Goal: Information Seeking & Learning: Learn about a topic

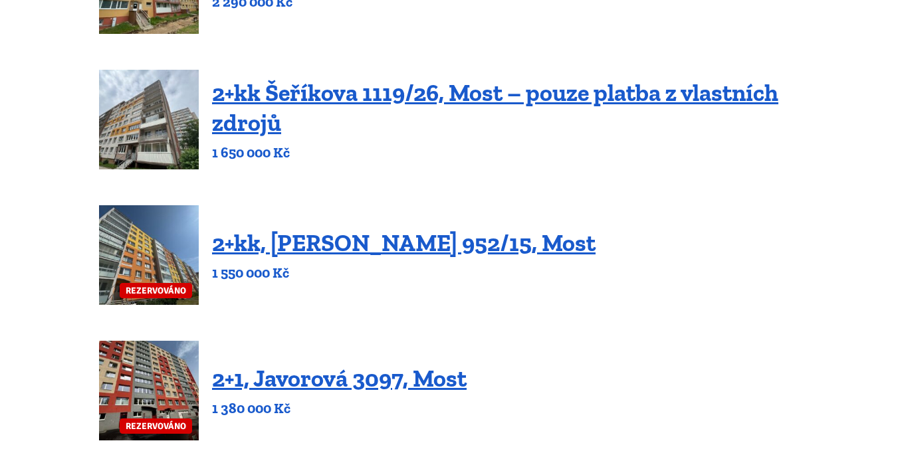
scroll to position [531, 0]
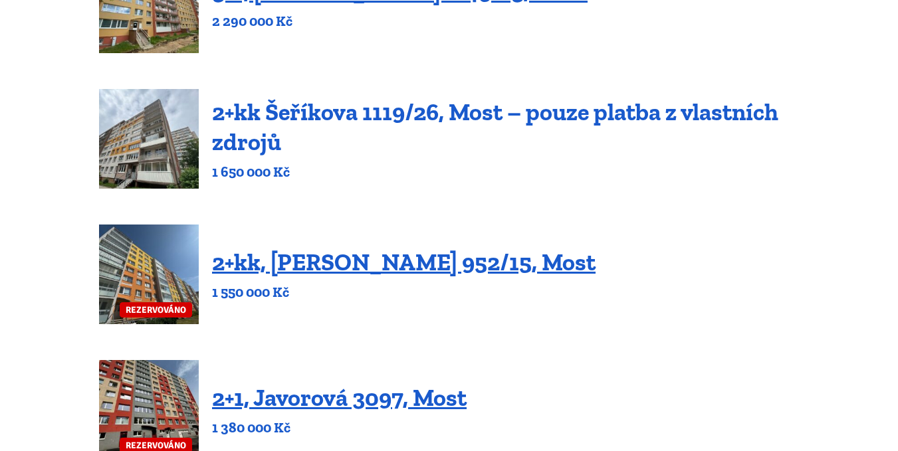
click at [397, 119] on link "2+kk Šeříkova 1119/26, Most – pouze platba z vlastních zdrojů" at bounding box center [495, 127] width 566 height 58
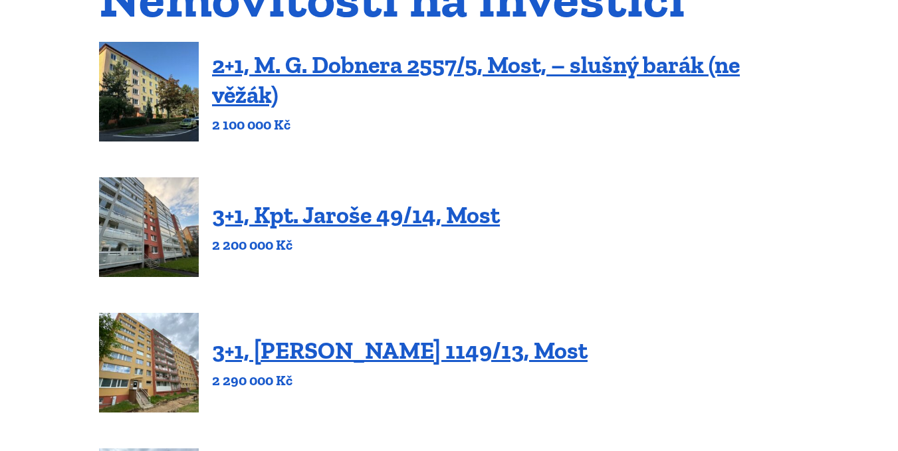
scroll to position [199, 0]
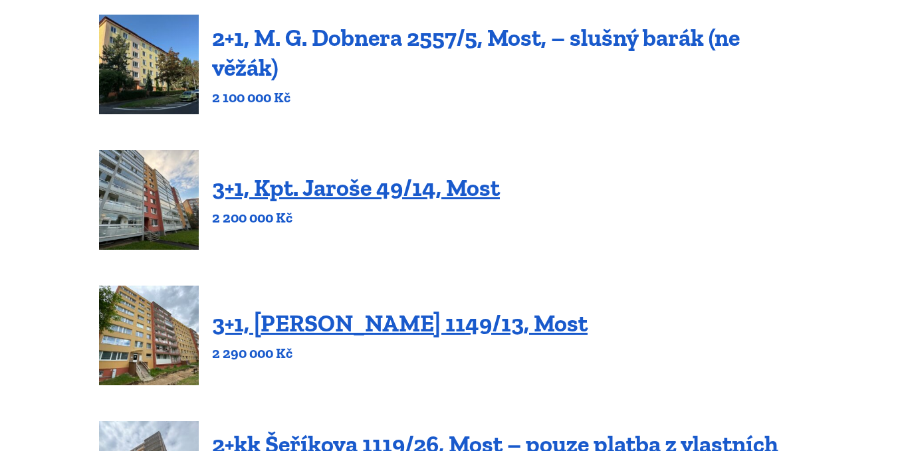
click at [312, 46] on link "2+1, M. G. Dobnera 2557/5, Most, – slušný barák (ne věžák)" at bounding box center [475, 52] width 527 height 58
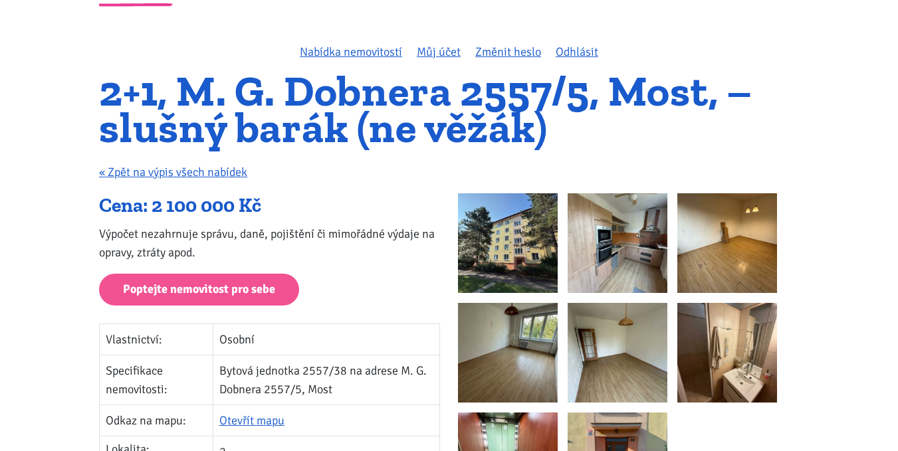
scroll to position [133, 0]
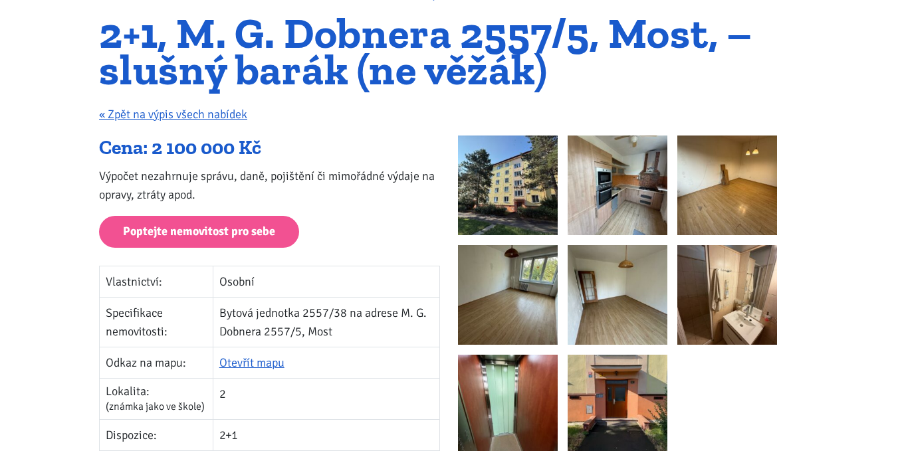
click at [499, 182] on img at bounding box center [508, 186] width 100 height 100
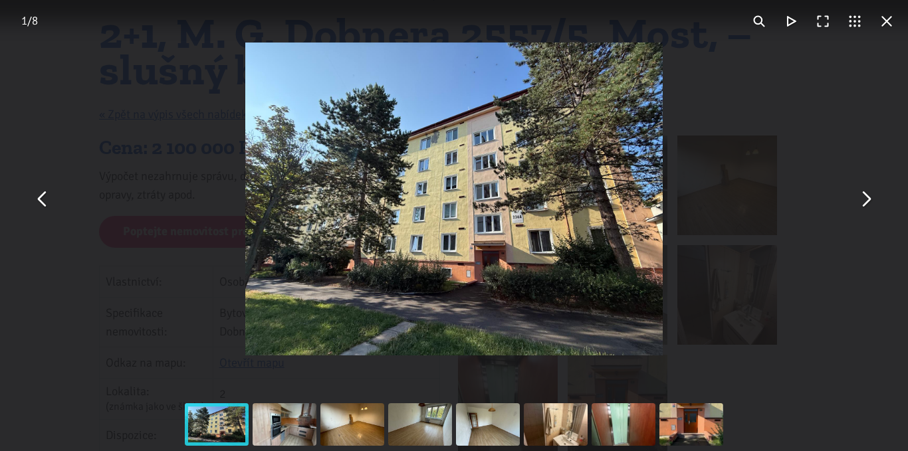
click at [865, 210] on button "You can close this modal content with the ESC key" at bounding box center [865, 199] width 32 height 32
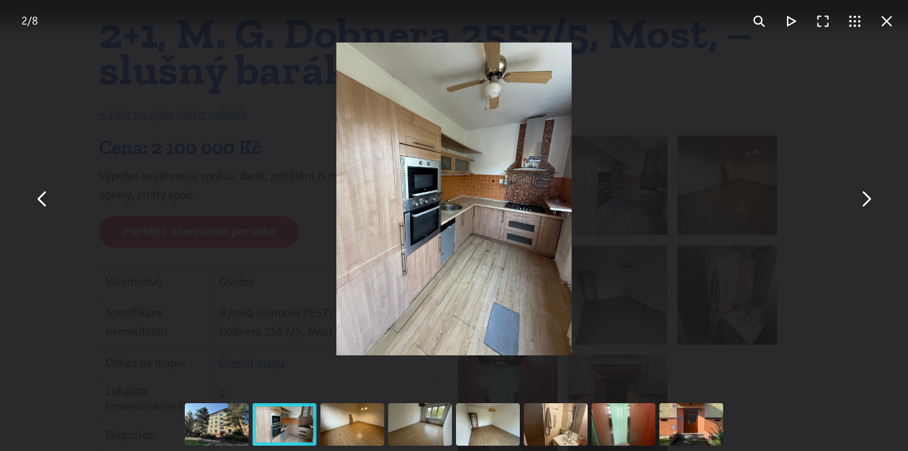
click at [865, 210] on button "You can close this modal content with the ESC key" at bounding box center [865, 199] width 32 height 32
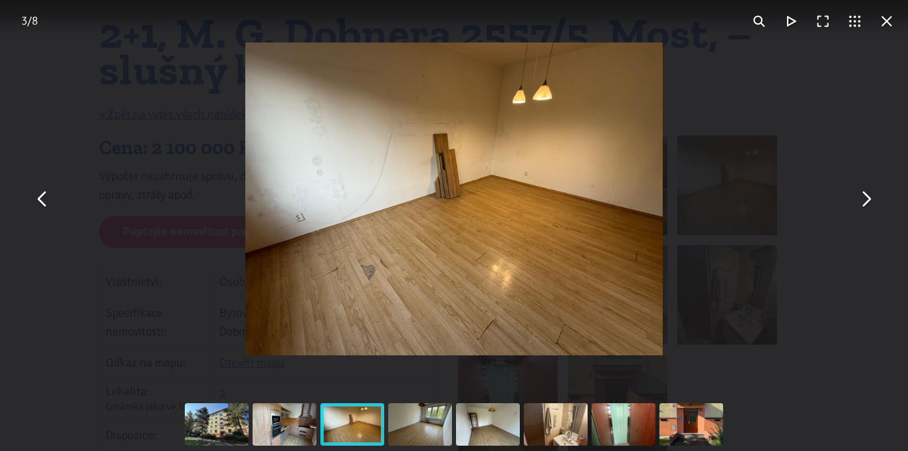
click at [865, 210] on button "You can close this modal content with the ESC key" at bounding box center [865, 199] width 32 height 32
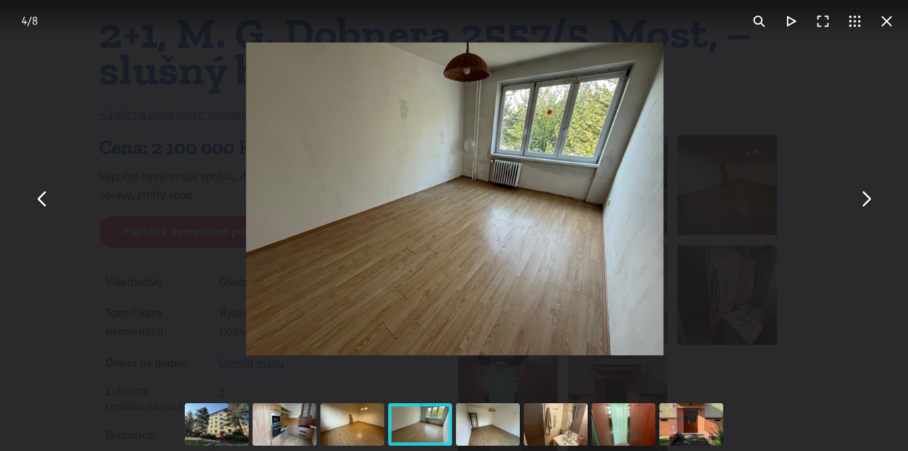
click at [865, 210] on button "You can close this modal content with the ESC key" at bounding box center [865, 199] width 32 height 32
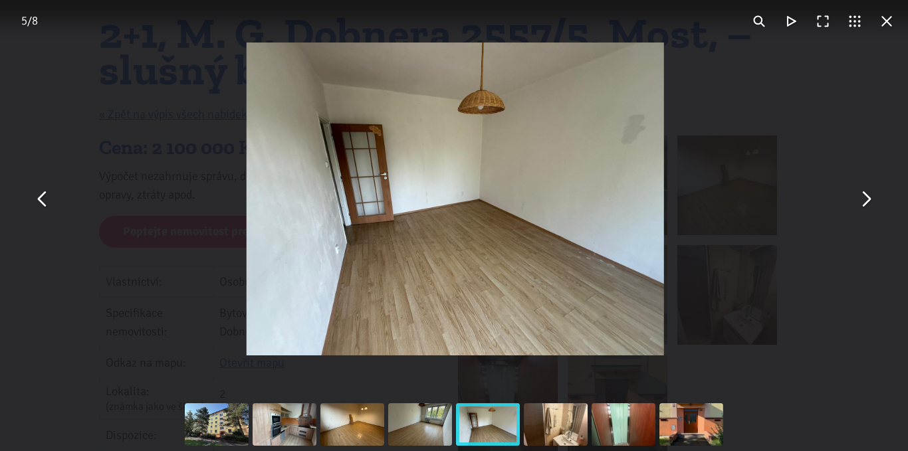
click at [865, 210] on button "You can close this modal content with the ESC key" at bounding box center [865, 199] width 32 height 32
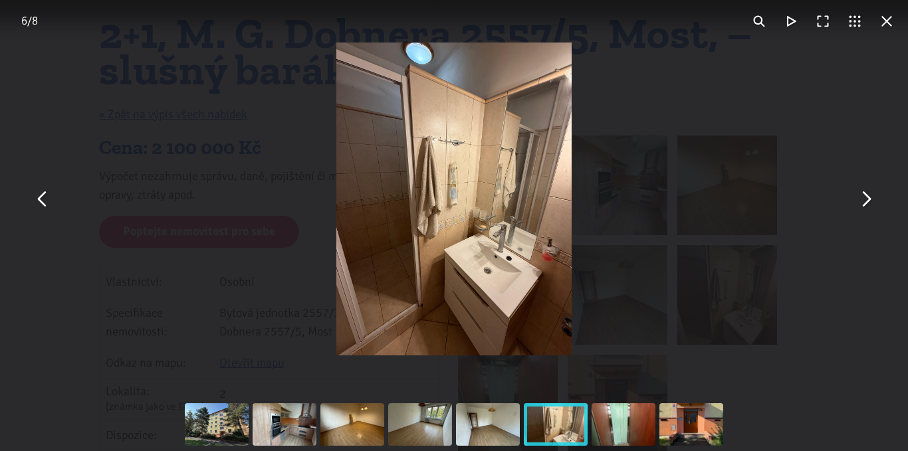
click at [865, 210] on button "You can close this modal content with the ESC key" at bounding box center [865, 199] width 32 height 32
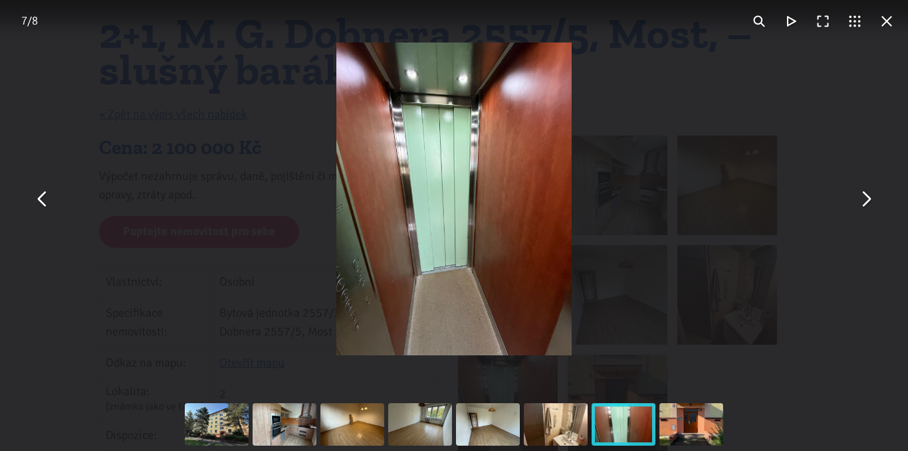
click at [865, 210] on button "You can close this modal content with the ESC key" at bounding box center [865, 199] width 32 height 32
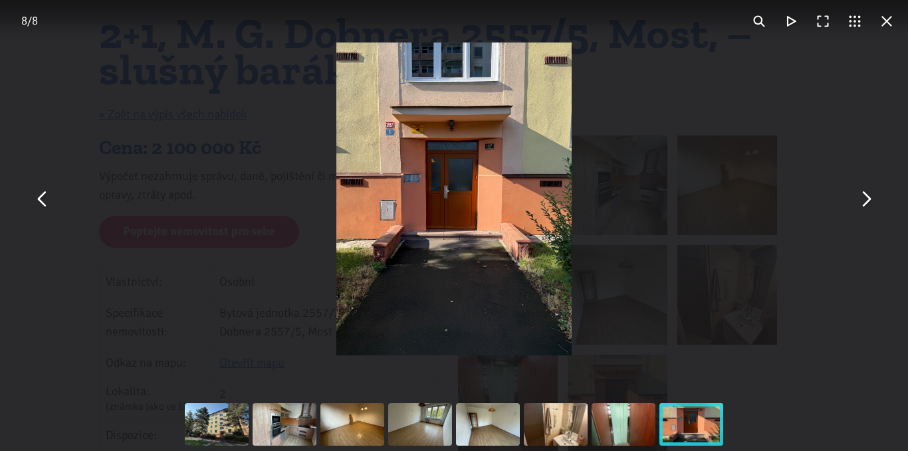
click at [865, 210] on button "You can close this modal content with the ESC key" at bounding box center [865, 199] width 32 height 32
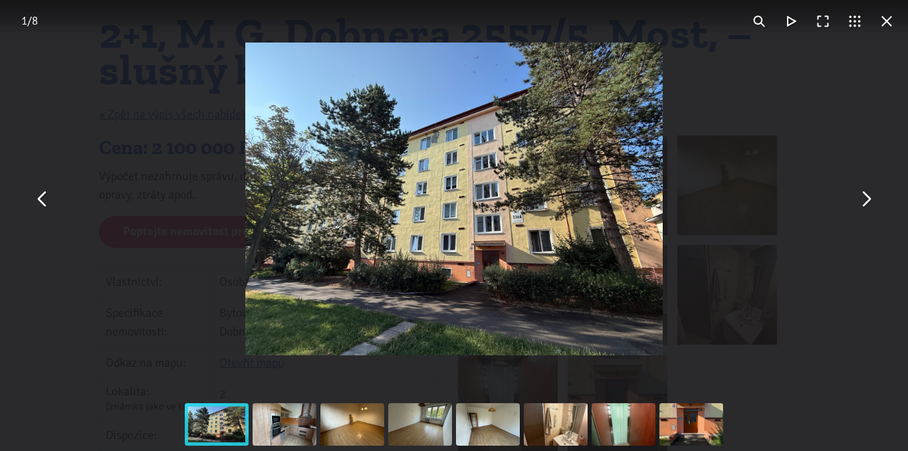
click at [865, 210] on button "You can close this modal content with the ESC key" at bounding box center [865, 199] width 32 height 32
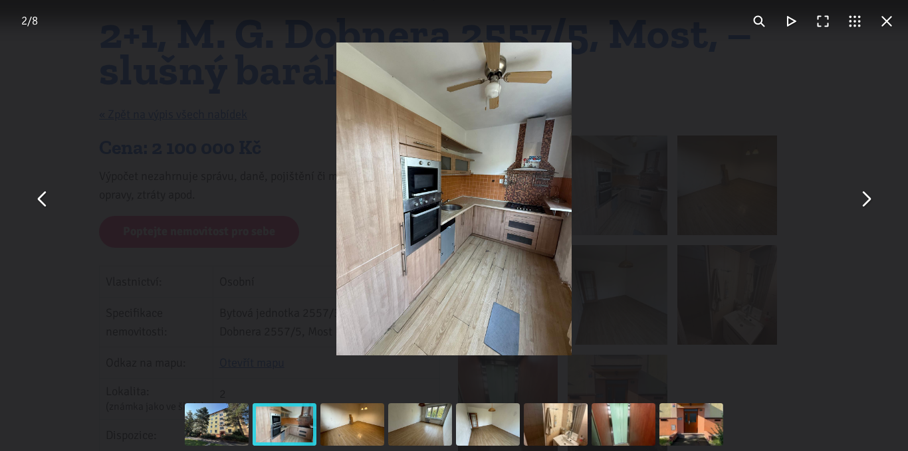
drag, startPoint x: 880, startPoint y: 24, endPoint x: 848, endPoint y: 31, distance: 32.6
click at [880, 23] on button "You can close this modal content with the ESC key" at bounding box center [886, 21] width 32 height 32
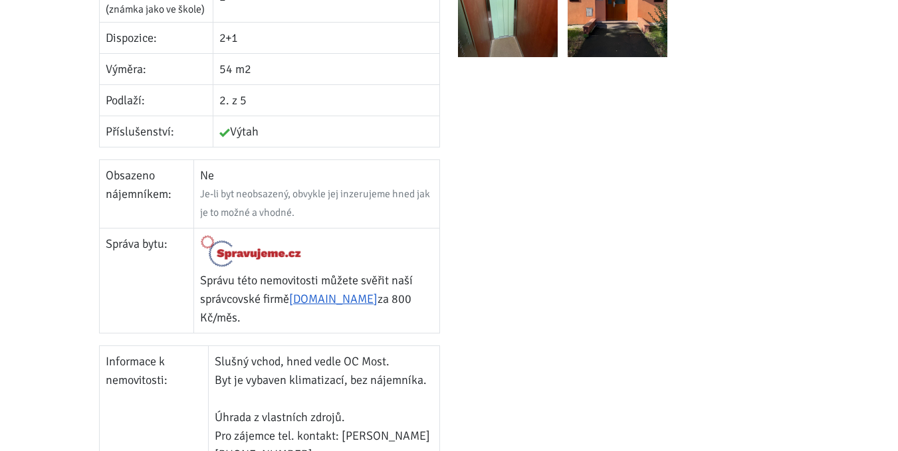
scroll to position [531, 0]
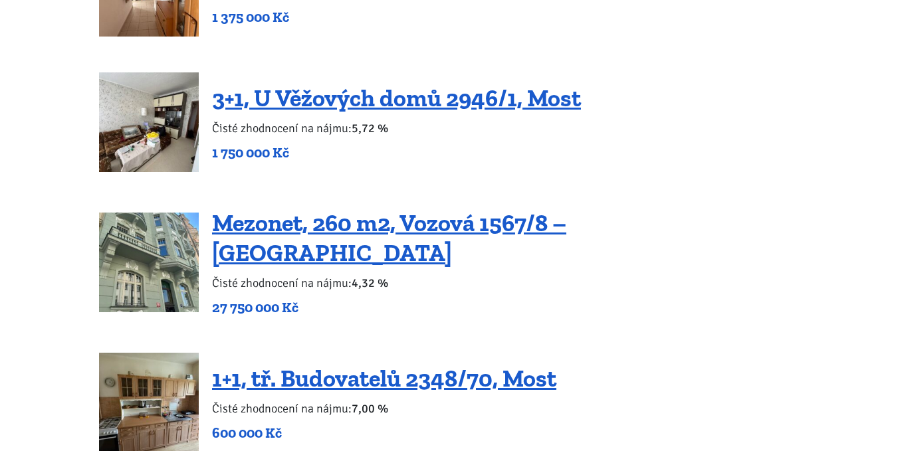
scroll to position [2325, 0]
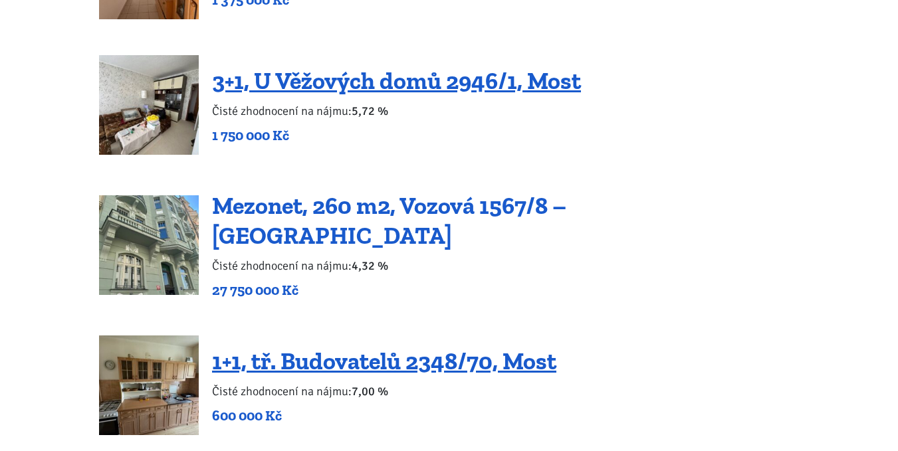
click at [250, 210] on link "Mezonet, 260 m2, Vozová 1567/8 – Praha Vinohrady" at bounding box center [389, 220] width 354 height 58
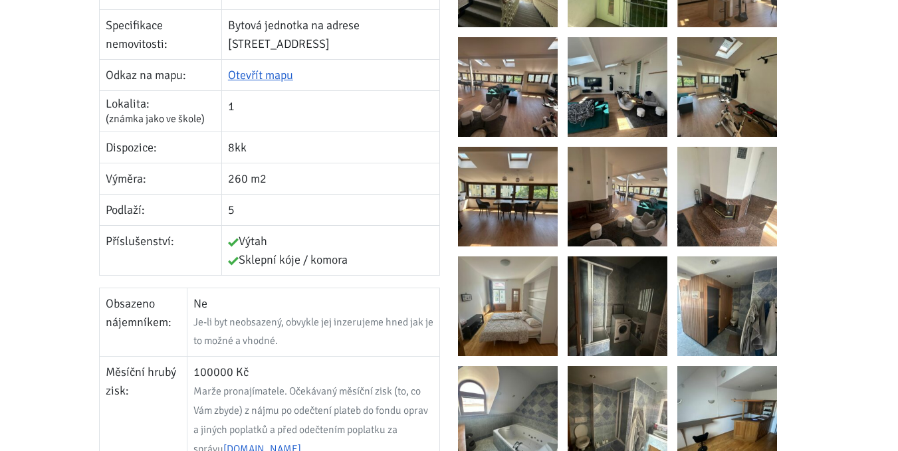
scroll to position [465, 0]
